Goal: Task Accomplishment & Management: Manage account settings

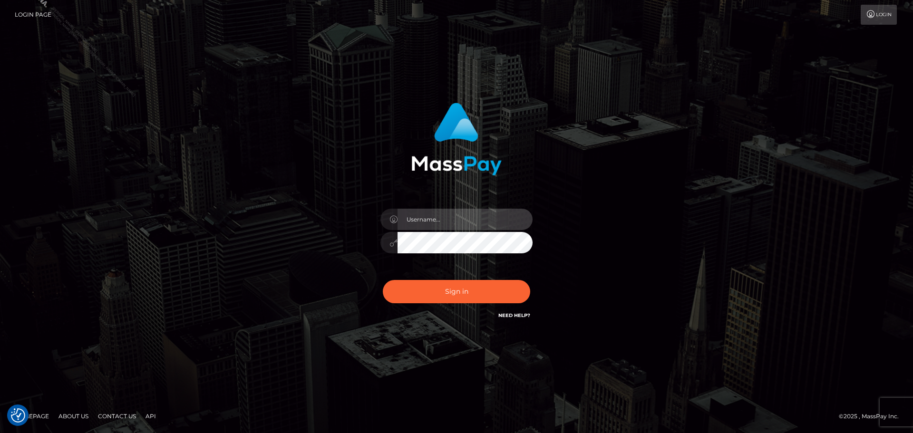
drag, startPoint x: 424, startPoint y: 218, endPoint x: 437, endPoint y: 221, distance: 13.1
click at [427, 219] on input "text" at bounding box center [465, 219] width 135 height 21
click at [443, 221] on input "text" at bounding box center [465, 219] width 135 height 21
type input "Philip.Silversocial"
click at [383, 280] on button "Sign in" at bounding box center [456, 291] width 147 height 23
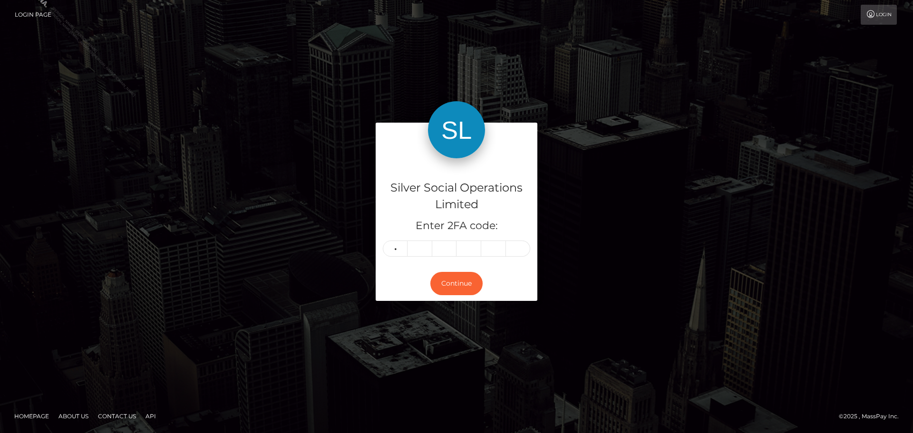
type input "1"
type input "5"
type input "1"
type input "8"
type input "0"
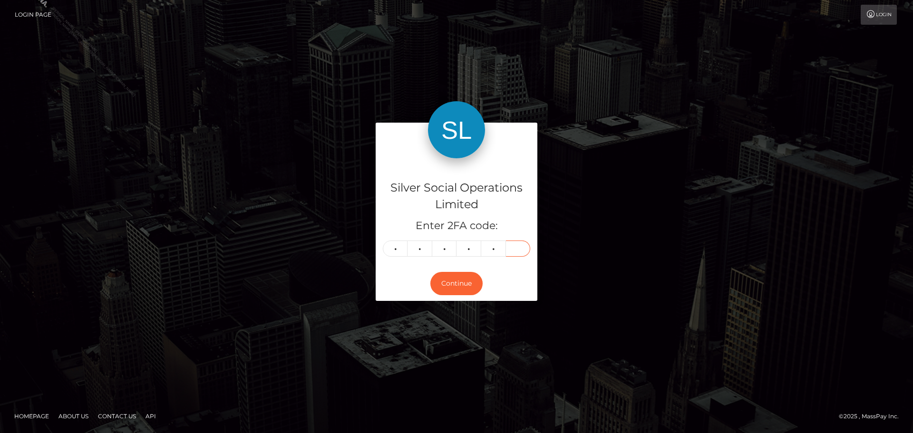
type input "6"
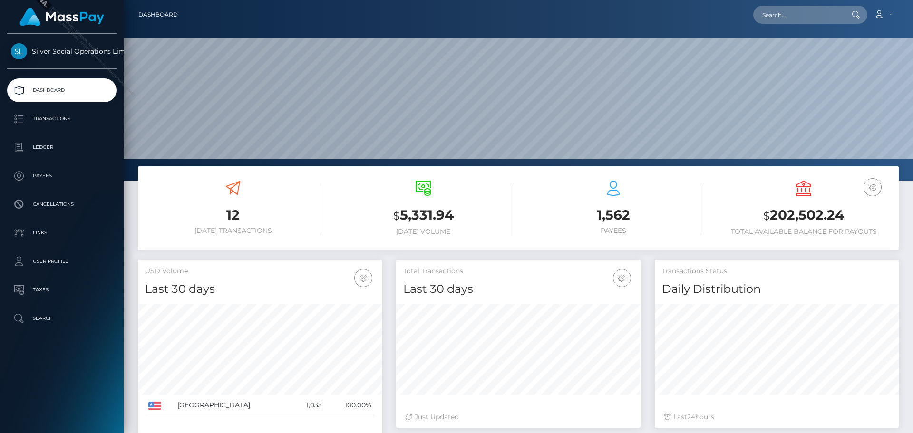
scroll to position [169, 244]
drag, startPoint x: 848, startPoint y: 216, endPoint x: 771, endPoint y: 218, distance: 76.6
click at [771, 218] on h3 "$ 202,502.24" at bounding box center [804, 215] width 176 height 19
copy h3 "202,502.24"
